Goal: Task Accomplishment & Management: Manage account settings

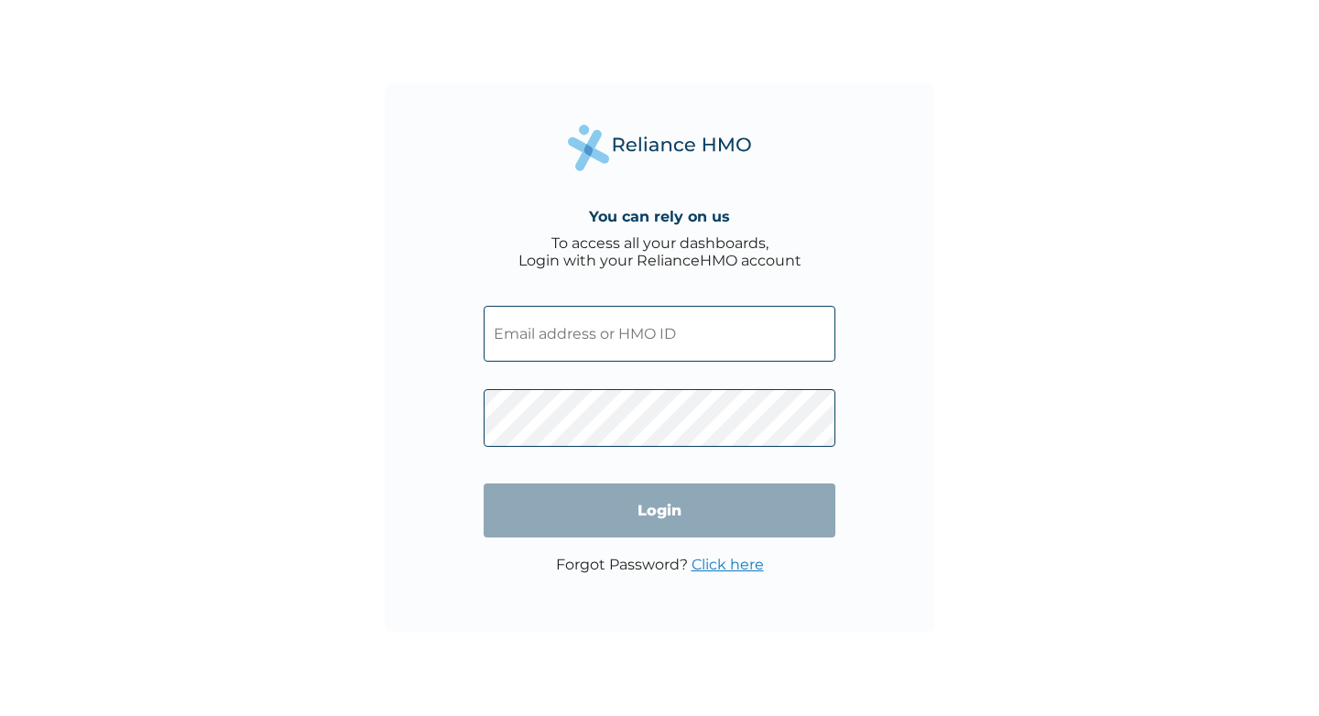
click at [586, 333] on input "text" at bounding box center [660, 334] width 352 height 56
paste input "URL/10027/A"
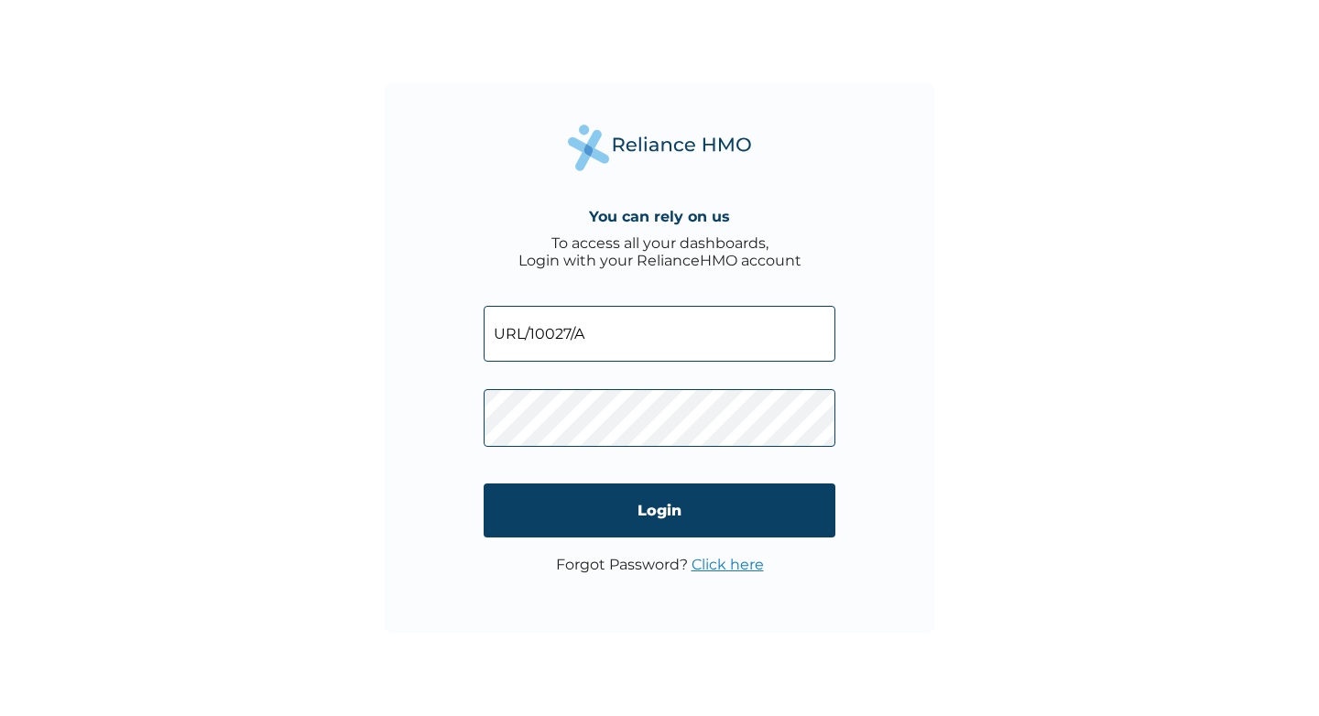
type input "URL/10027/A"
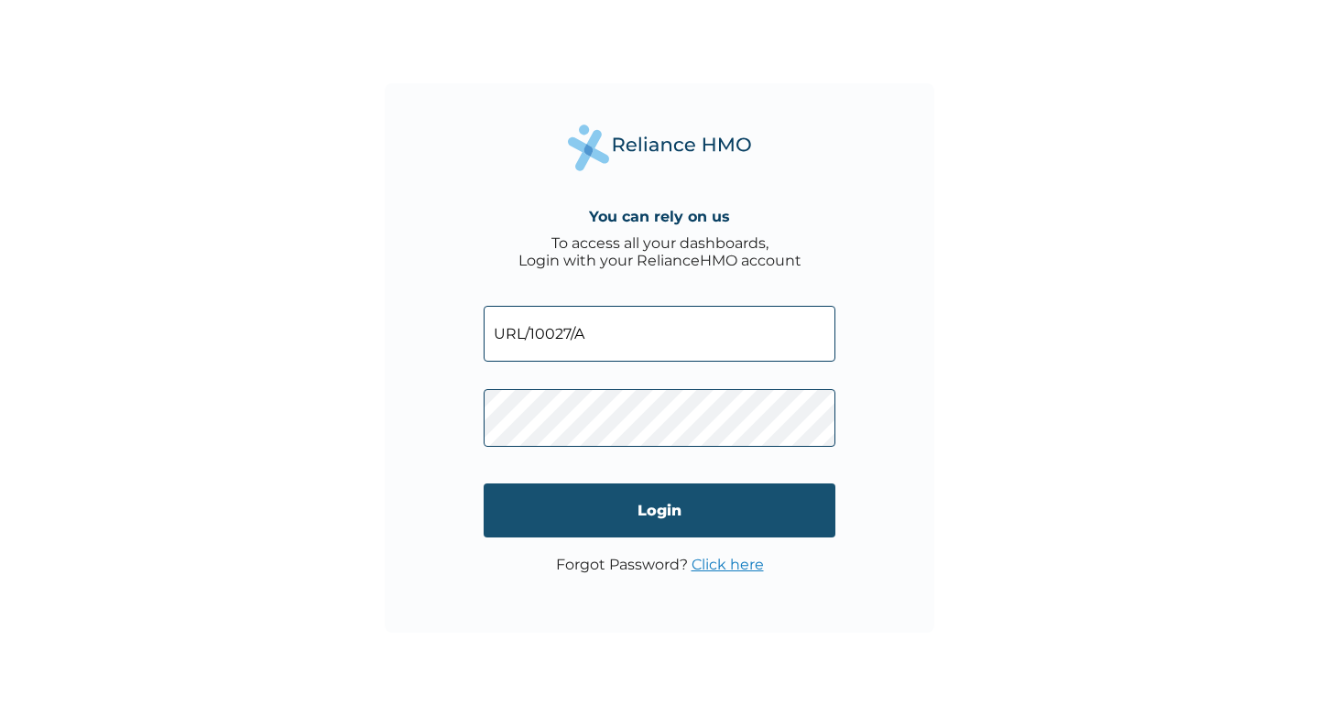
click at [618, 515] on input "Login" at bounding box center [660, 511] width 352 height 54
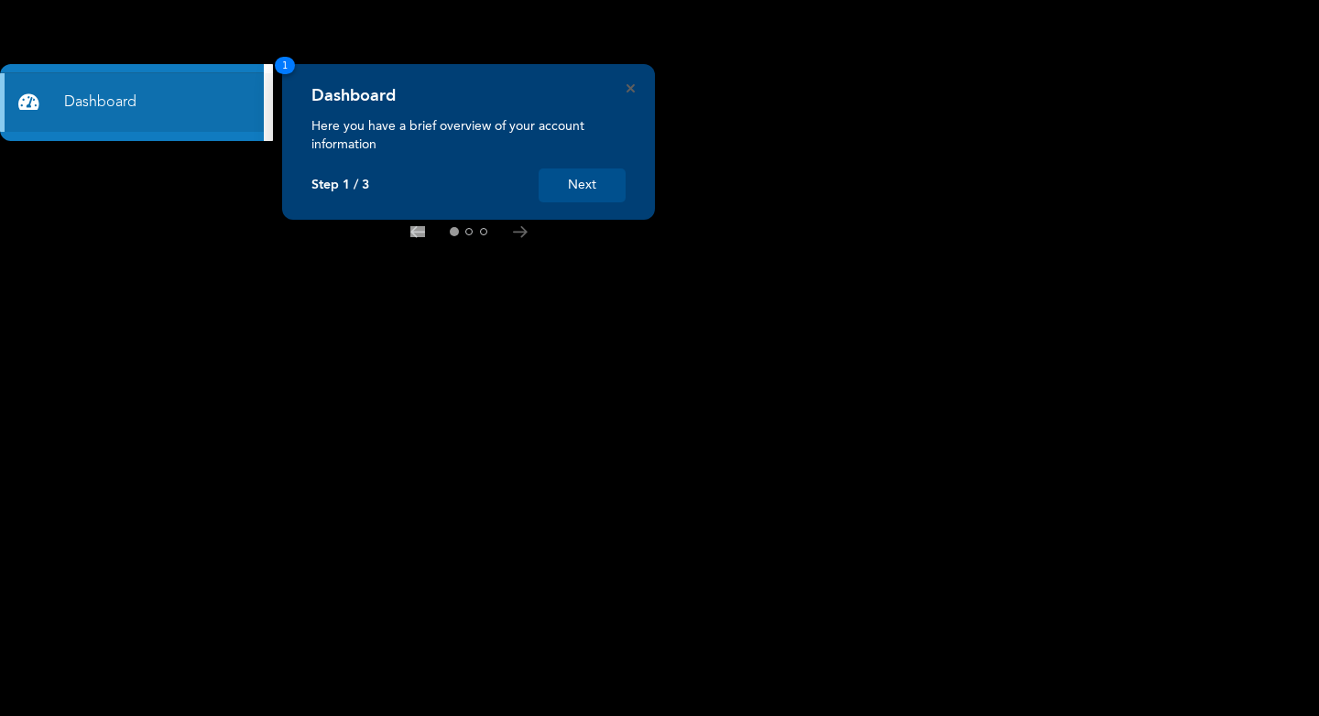
click at [569, 182] on button "Next" at bounding box center [582, 186] width 87 height 34
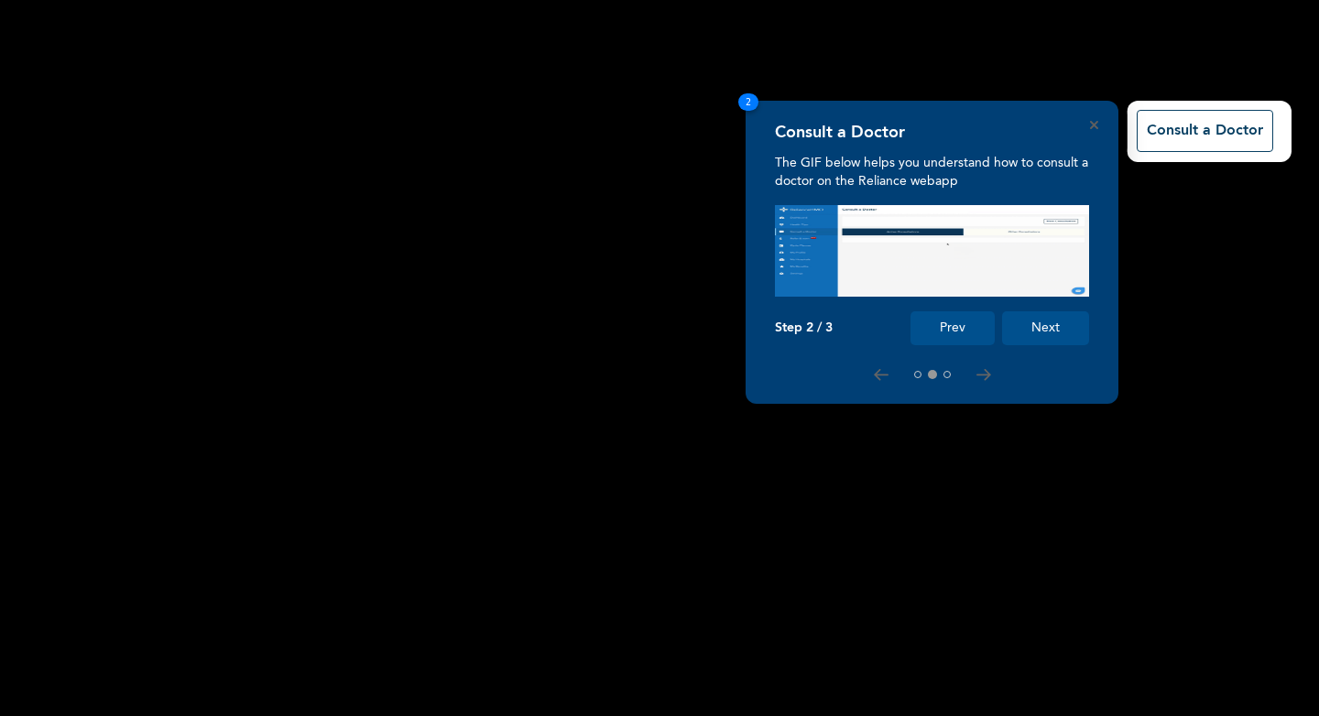
click at [1074, 333] on button "Next" at bounding box center [1045, 329] width 87 height 34
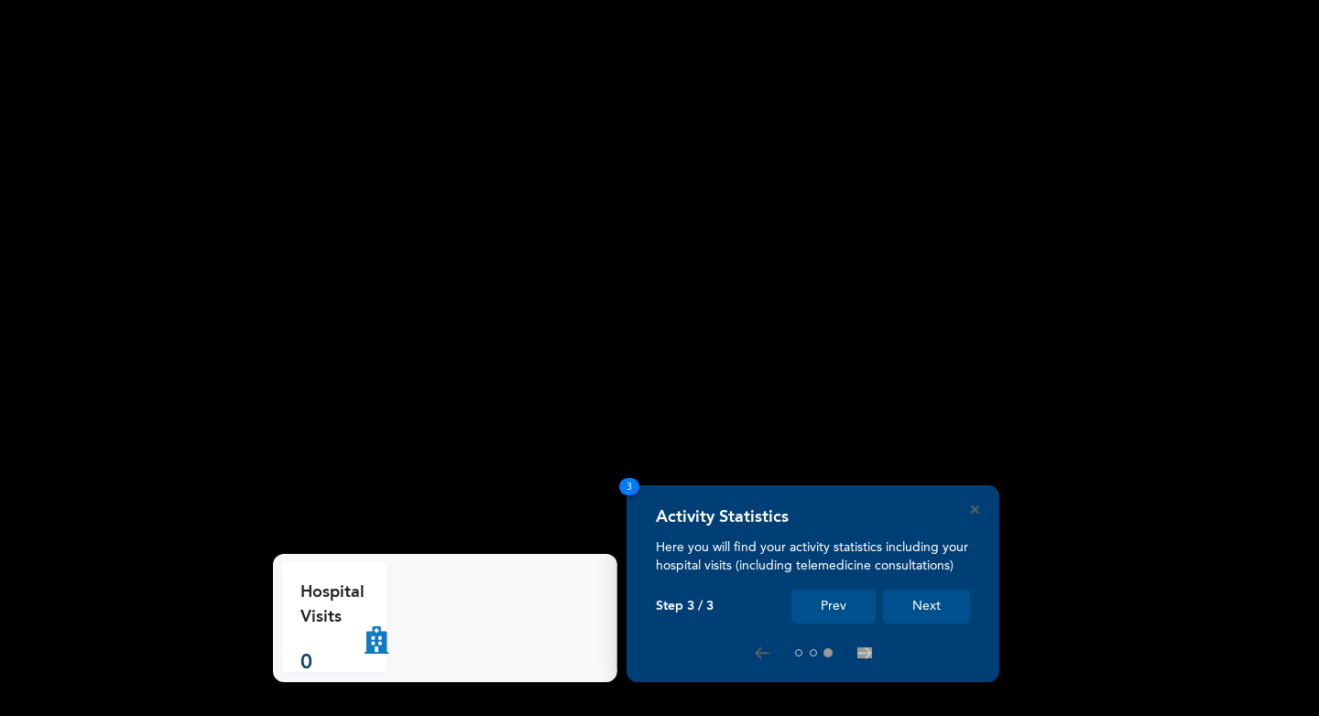
click at [936, 597] on button "Next" at bounding box center [926, 607] width 87 height 34
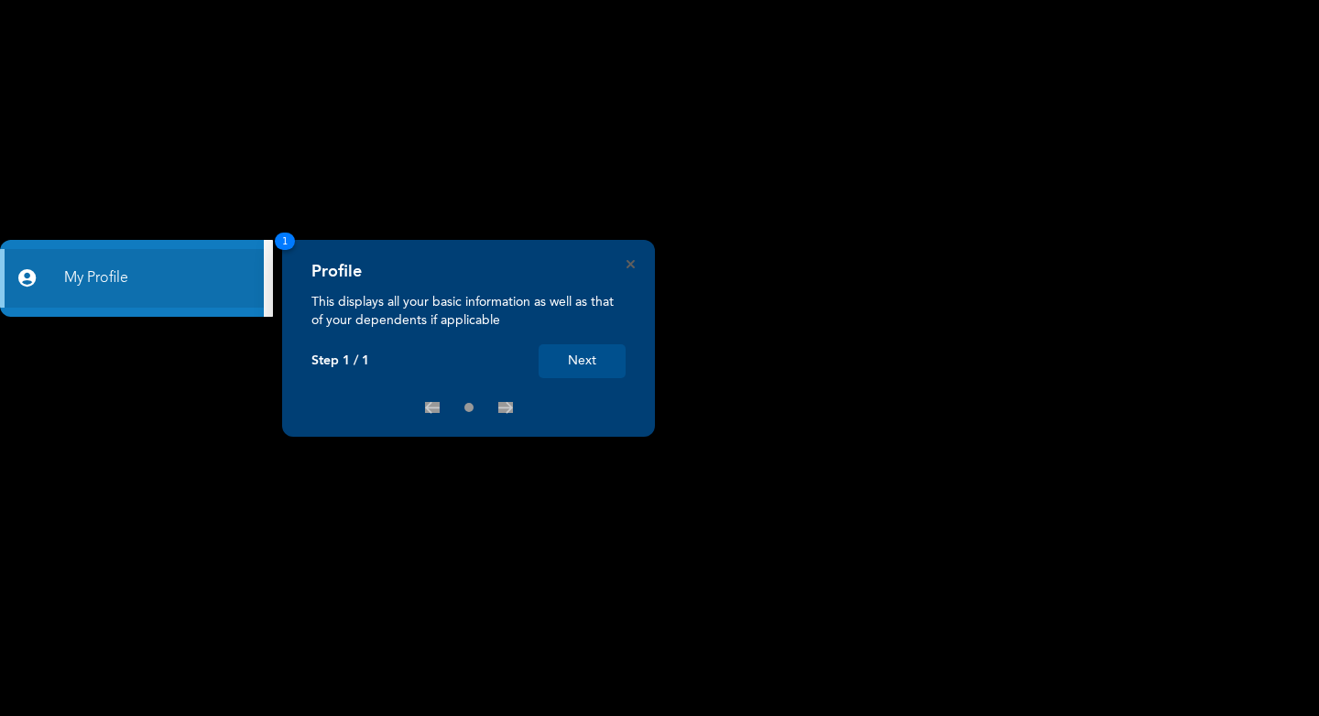
click at [579, 374] on button "Next" at bounding box center [582, 361] width 87 height 34
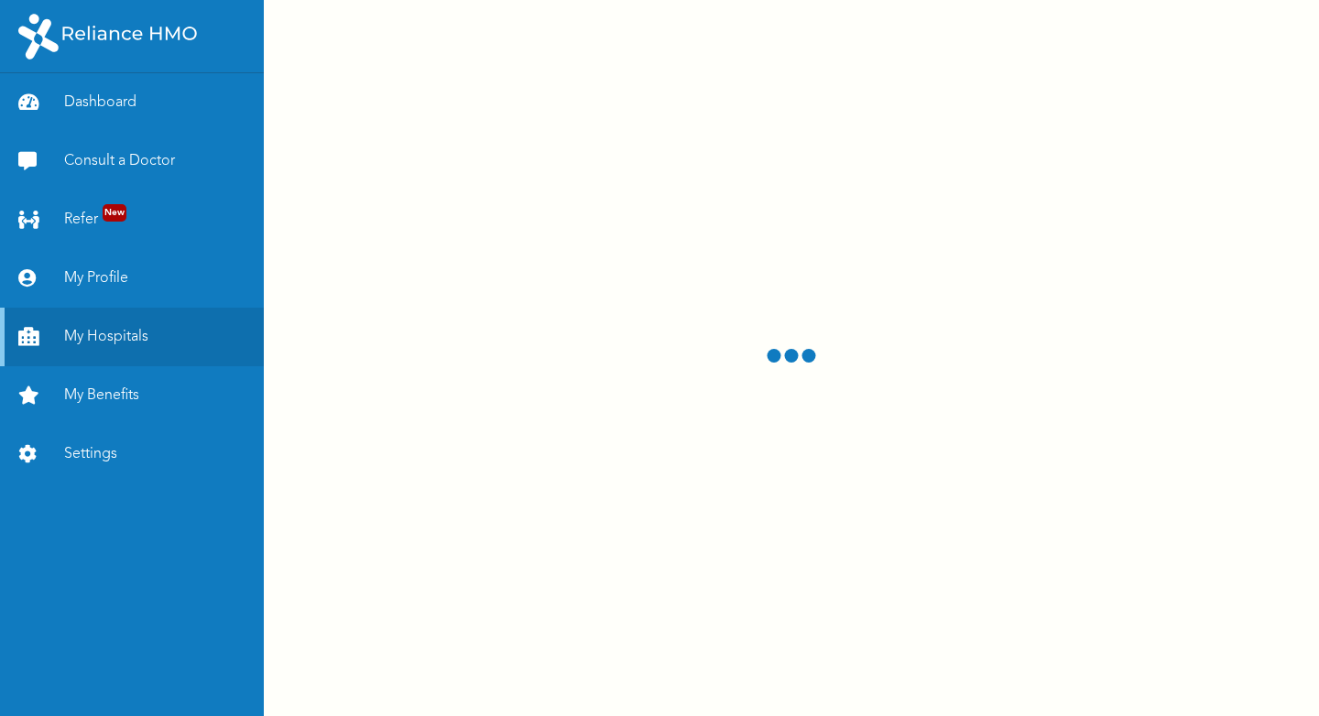
click at [586, 365] on div at bounding box center [791, 358] width 1055 height 716
click at [102, 451] on link "Settings" at bounding box center [132, 454] width 264 height 59
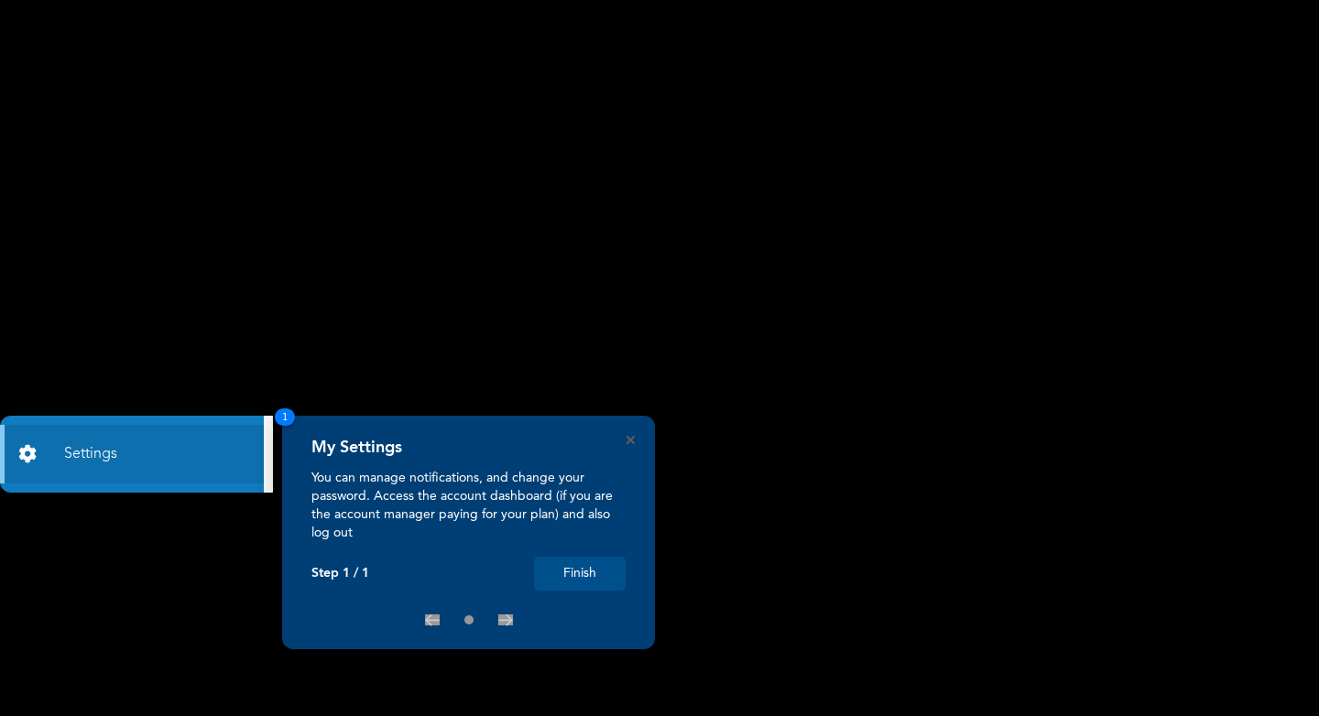
click at [579, 568] on button "Finish" at bounding box center [580, 574] width 92 height 34
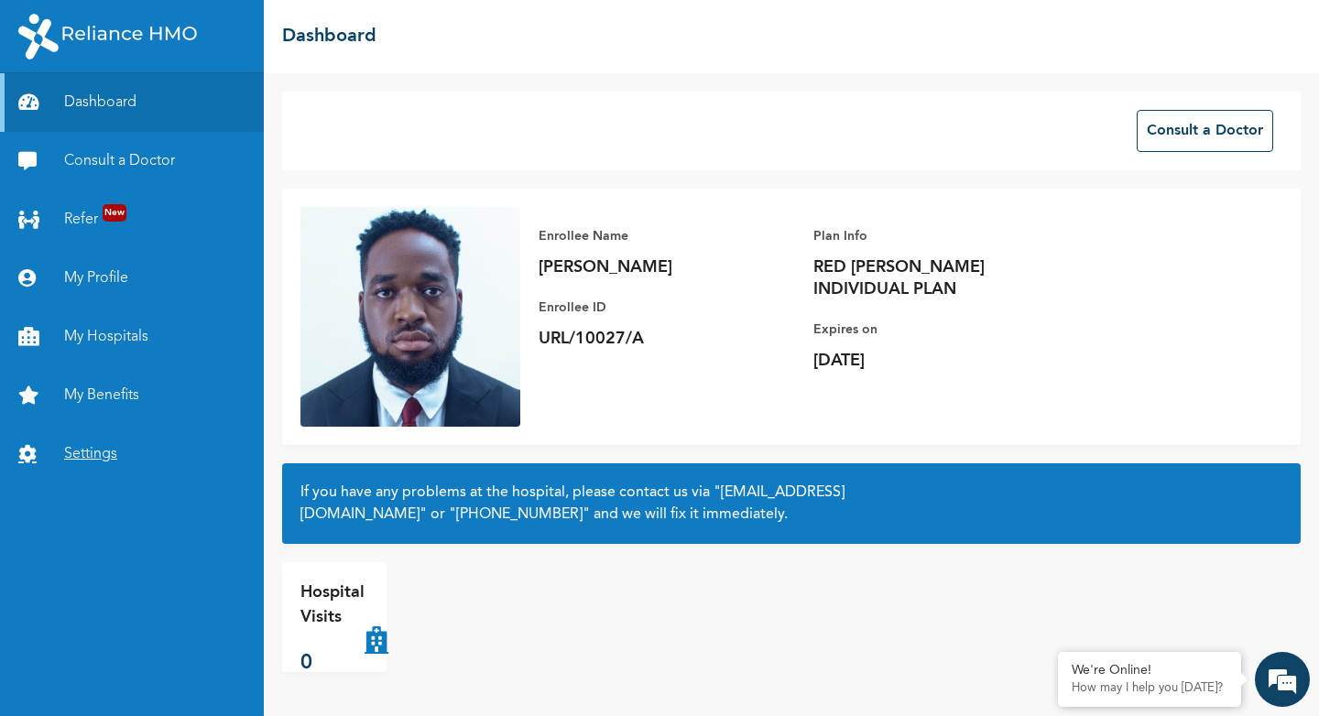
click at [99, 451] on link "Settings" at bounding box center [132, 454] width 264 height 59
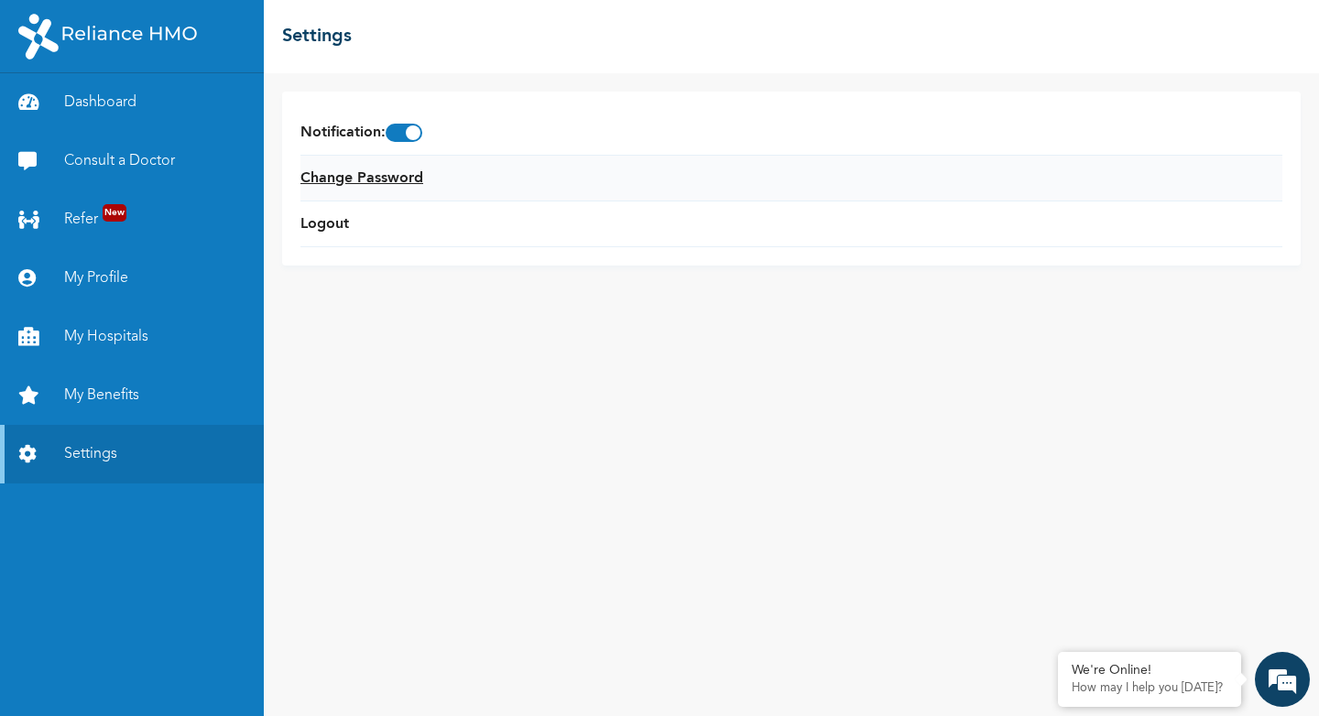
click at [397, 168] on link "Change Password" at bounding box center [362, 179] width 123 height 22
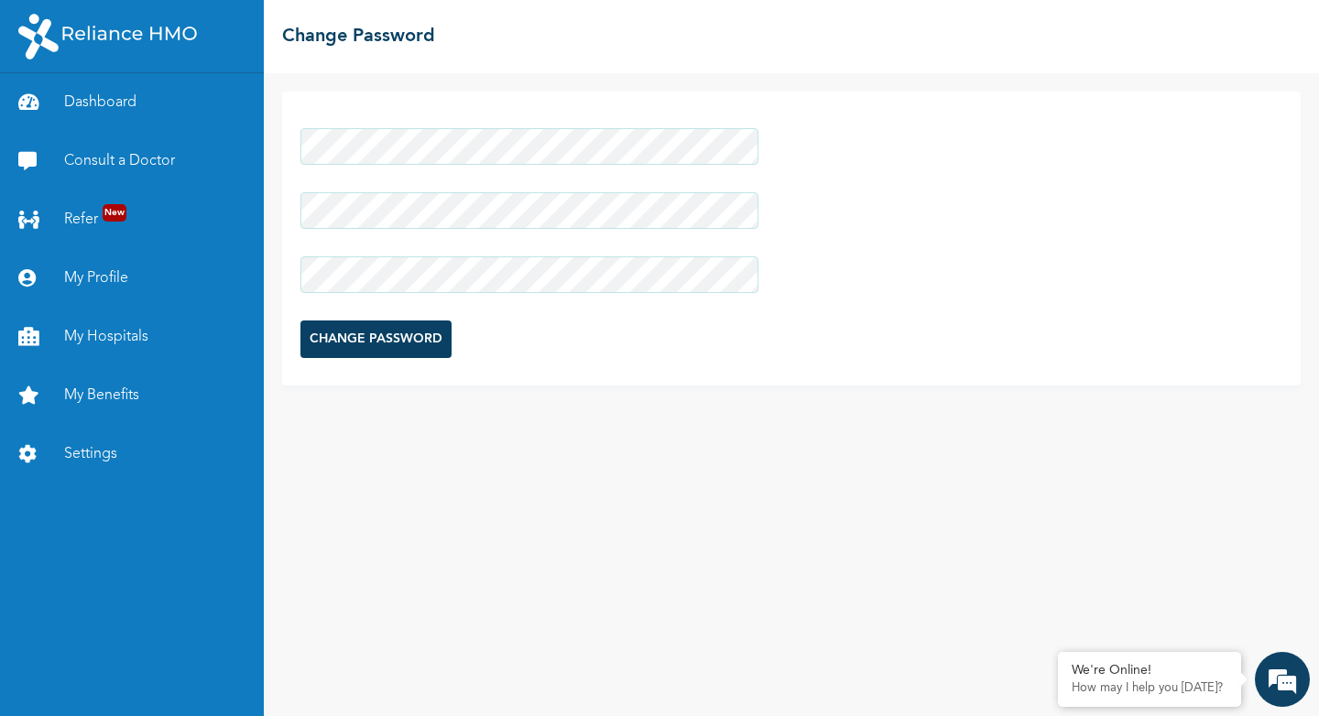
click at [340, 329] on input "CHANGE PASSWORD" at bounding box center [376, 340] width 151 height 38
